Goal: Transaction & Acquisition: Purchase product/service

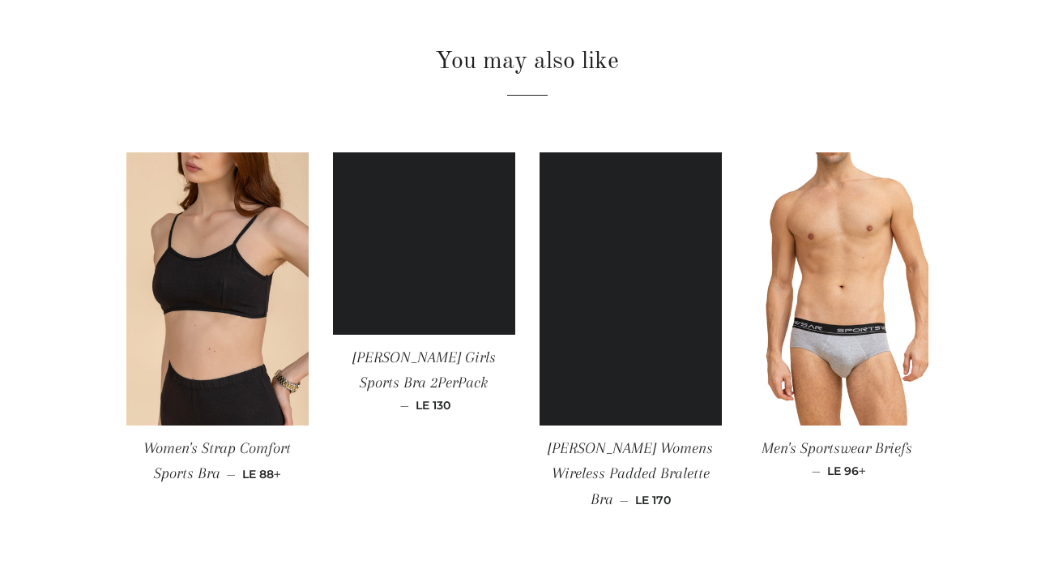
scroll to position [1395, 0]
